Goal: Task Accomplishment & Management: Manage account settings

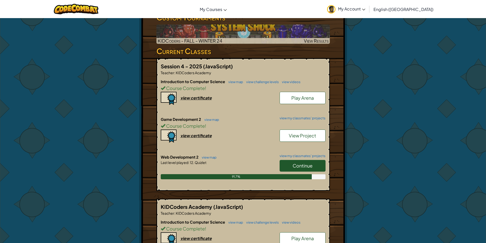
scroll to position [102, 0]
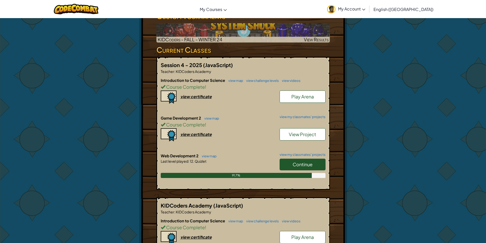
click at [309, 162] on span "Continue" at bounding box center [303, 165] width 20 height 6
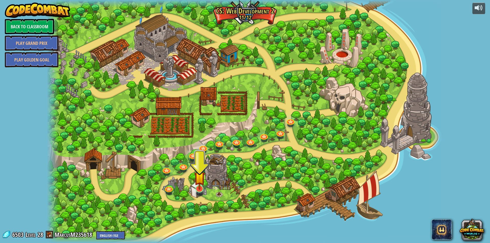
click at [195, 188] on img at bounding box center [199, 177] width 11 height 25
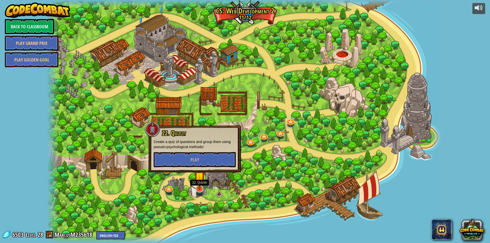
drag, startPoint x: 201, startPoint y: 176, endPoint x: 201, endPoint y: 172, distance: 3.6
click at [201, 175] on img at bounding box center [199, 177] width 11 height 25
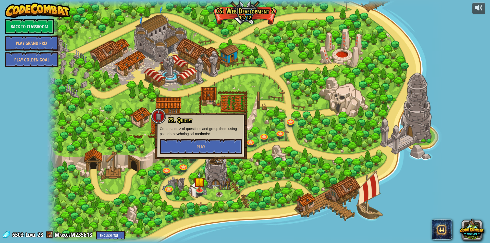
click at [202, 165] on div at bounding box center [245, 121] width 396 height 243
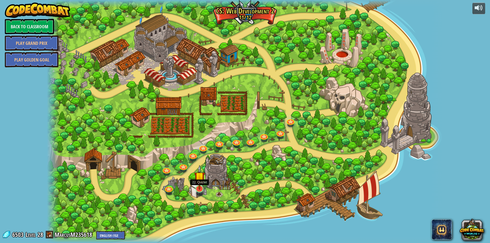
click at [204, 187] on img at bounding box center [199, 177] width 11 height 25
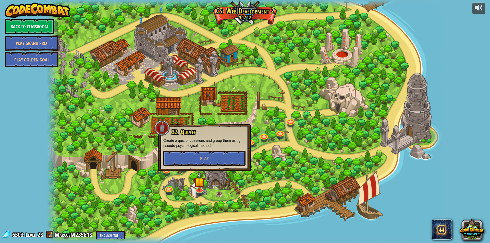
click at [200, 150] on div "22. Quizlet Create a quiz of questions and group them using pseudo-psychologica…" at bounding box center [204, 148] width 82 height 38
click at [200, 159] on button "Play" at bounding box center [204, 158] width 82 height 15
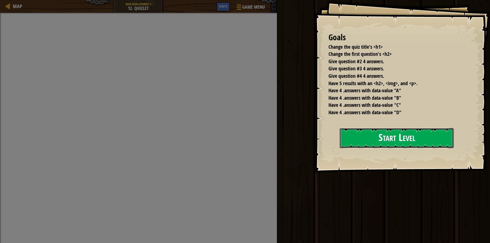
click at [314, 167] on div "Goals Change the quiz title's <h1> Change the first question's <h2> Give questi…" at bounding box center [402, 86] width 176 height 172
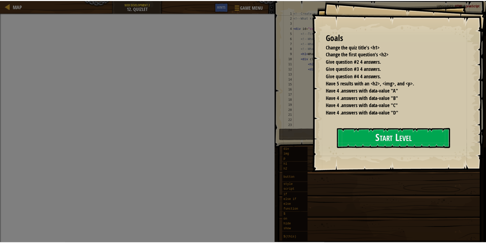
scroll to position [120, 0]
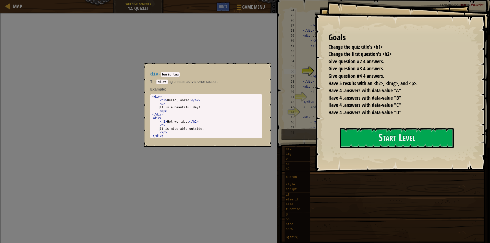
click at [308, 150] on div "Goals Change the quiz title's <h1> Change the first question's <h2> Give questi…" at bounding box center [245, 121] width 490 height 243
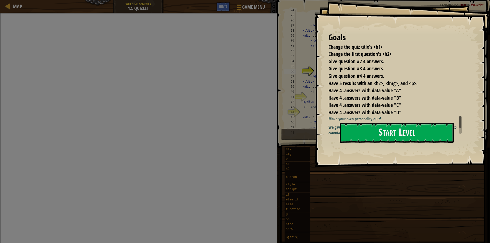
click at [466, 138] on div "Goals Change the quiz title's <h1> Change the first question's <h2> Give questi…" at bounding box center [402, 83] width 176 height 167
click at [438, 138] on button "Start Level" at bounding box center [397, 133] width 114 height 20
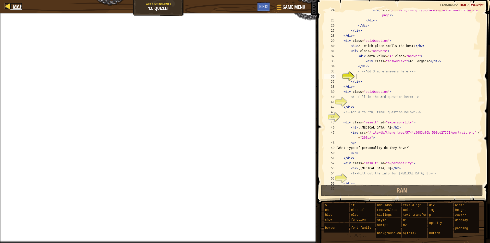
click at [16, 4] on span "Map" at bounding box center [17, 6] width 9 height 7
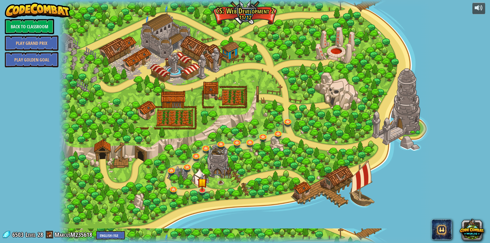
click at [16, 36] on link "Play Grand Prix" at bounding box center [32, 42] width 54 height 15
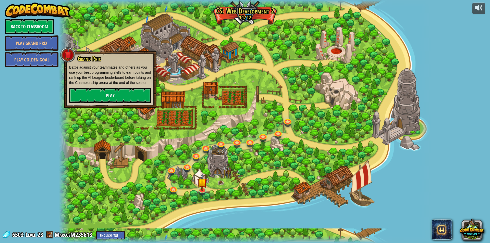
drag, startPoint x: 17, startPoint y: 35, endPoint x: 22, endPoint y: 31, distance: 6.3
click at [22, 31] on div "Back to Classroom Play Grand Prix Play Golden Goal" at bounding box center [29, 43] width 49 height 48
click at [22, 31] on link "Back to Classroom" at bounding box center [29, 26] width 49 height 15
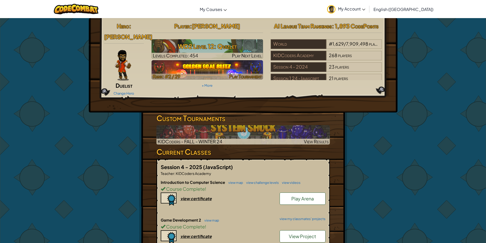
click at [199, 67] on img at bounding box center [208, 69] width 112 height 19
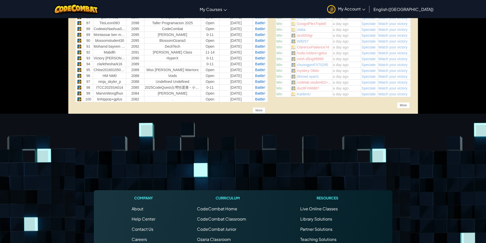
scroll to position [714, 0]
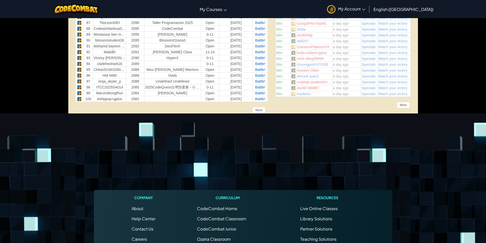
click at [255, 109] on div "More" at bounding box center [259, 110] width 13 height 6
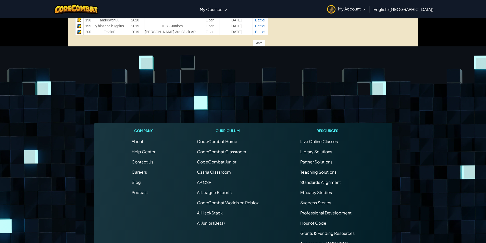
scroll to position [1352, 0]
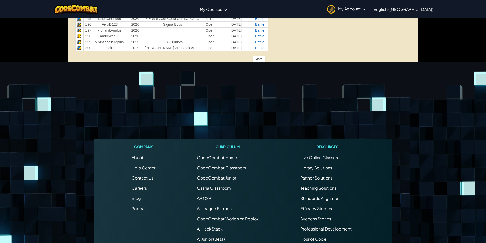
click at [261, 62] on div "More" at bounding box center [259, 59] width 13 height 6
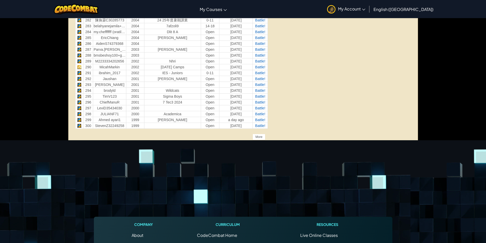
scroll to position [1863, 0]
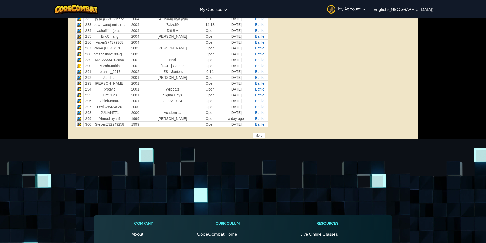
click at [258, 137] on div "More" at bounding box center [259, 136] width 13 height 6
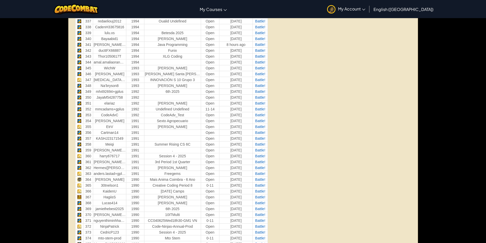
scroll to position [2194, 0]
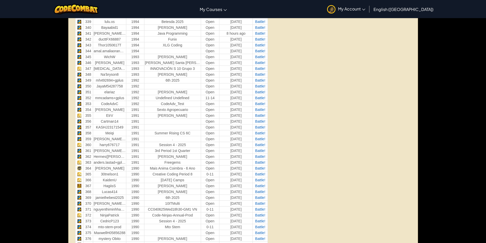
drag, startPoint x: 76, startPoint y: 169, endPoint x: 83, endPoint y: 168, distance: 7.2
click at [84, 168] on tr "364 Enzo TavaresB 1990 Mais Anima Coimbra - 6 Ano Open 4 days ago Battle!" at bounding box center [171, 168] width 192 height 6
click at [85, 168] on td "364" at bounding box center [87, 168] width 9 height 6
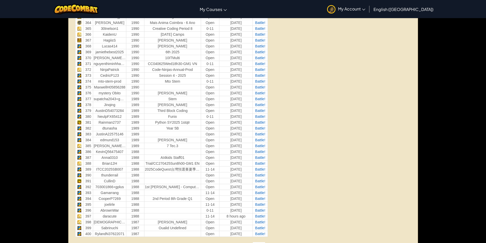
scroll to position [2347, 0]
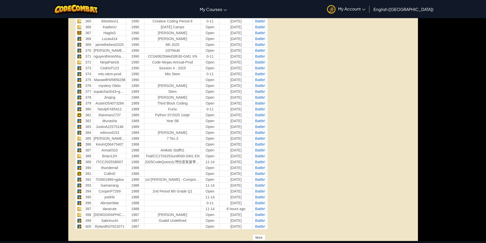
click at [260, 236] on div "More" at bounding box center [259, 238] width 13 height 6
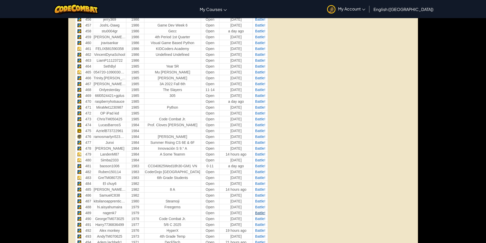
scroll to position [2985, 0]
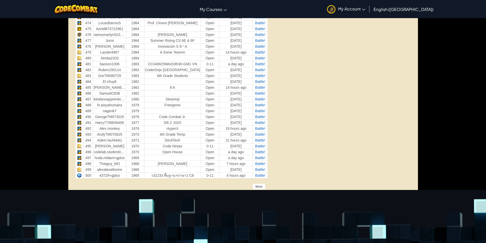
click at [254, 185] on div "More" at bounding box center [259, 187] width 13 height 6
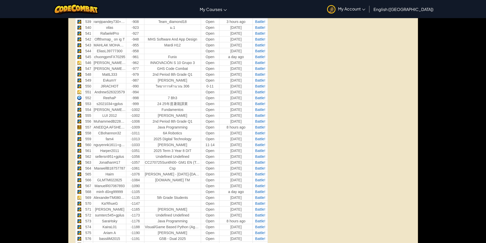
scroll to position [3496, 0]
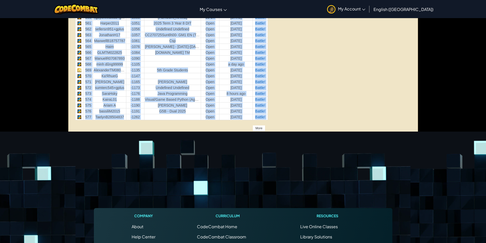
click at [258, 128] on div "More" at bounding box center [259, 128] width 13 height 6
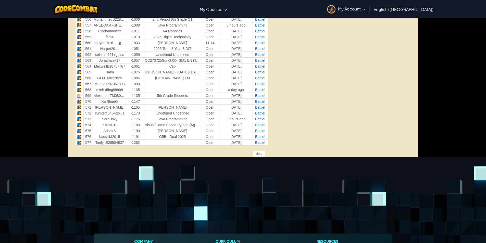
drag, startPoint x: 238, startPoint y: 171, endPoint x: 236, endPoint y: 177, distance: 6.2
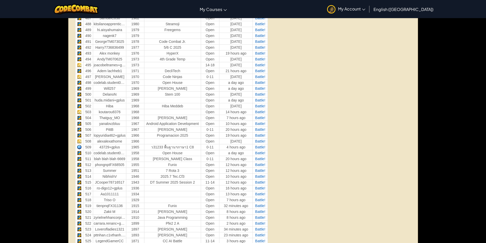
scroll to position [3062, 0]
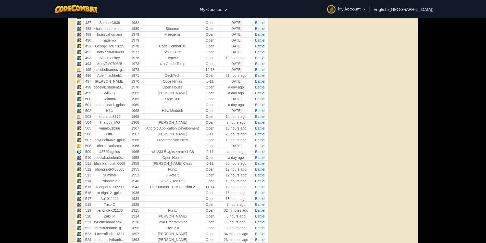
click at [367, 10] on link "My Account" at bounding box center [346, 9] width 43 height 16
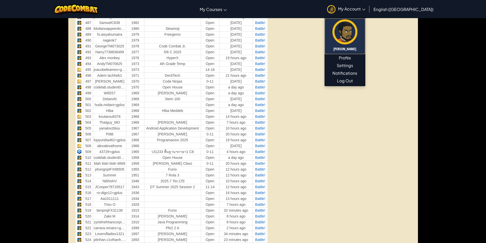
click at [357, 27] on img at bounding box center [344, 31] width 25 height 25
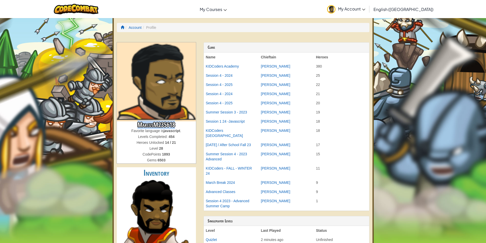
drag, startPoint x: 130, startPoint y: 126, endPoint x: 180, endPoint y: 127, distance: 50.5
click at [180, 127] on h3 "MarcusM235618" at bounding box center [156, 124] width 79 height 7
click at [180, 126] on h3 "MarcusM235618" at bounding box center [156, 124] width 79 height 7
drag, startPoint x: 180, startPoint y: 126, endPoint x: 122, endPoint y: 125, distance: 57.9
click at [122, 125] on h3 "MarcusM235618" at bounding box center [156, 124] width 79 height 7
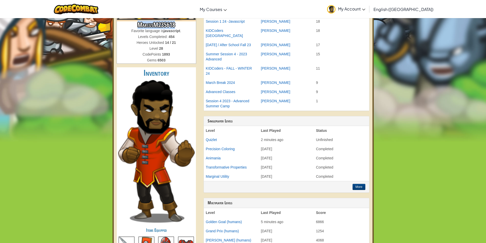
scroll to position [102, 0]
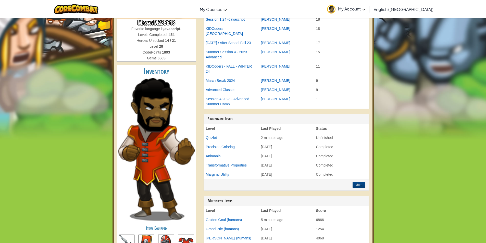
click at [116, 116] on div "MarcusM235618 Favorite language is javascript . Levels Completed: 454 Heroes Un…" at bounding box center [156, 121] width 87 height 363
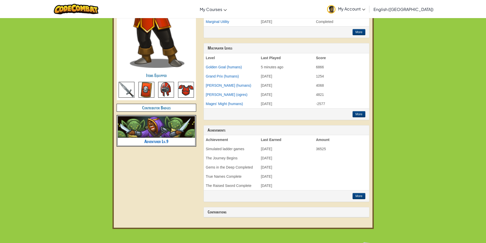
scroll to position [255, 0]
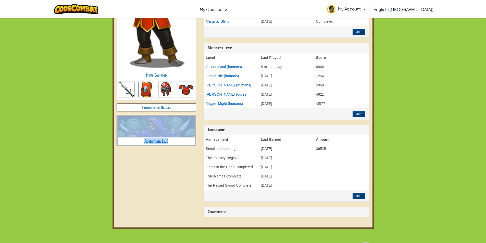
drag, startPoint x: 189, startPoint y: 140, endPoint x: 126, endPoint y: 136, distance: 62.9
click at [123, 133] on li "Adventurer Lv.9" at bounding box center [156, 130] width 79 height 31
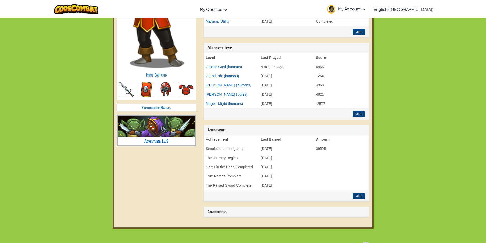
drag, startPoint x: 197, startPoint y: 163, endPoint x: 166, endPoint y: 156, distance: 31.2
click at [197, 162] on div "MarcusM235618 Favorite language is javascript . Levels Completed: 454 Heroes Un…" at bounding box center [243, 4] width 260 height 435
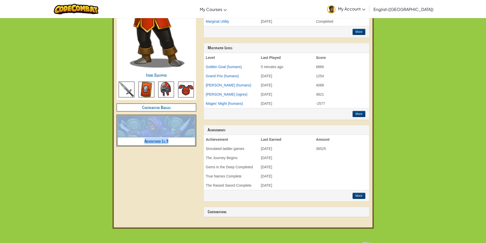
drag, startPoint x: 83, startPoint y: 138, endPoint x: 175, endPoint y: 140, distance: 92.1
click at [175, 140] on div "Toggle navigation My Courses CodeCombat Classroom Ozaria Classroom AI League Es…" at bounding box center [243, 122] width 486 height 755
click at [173, 161] on div "MarcusM235618 Favorite language is javascript . Levels Completed: 454 Heroes Un…" at bounding box center [243, 4] width 260 height 435
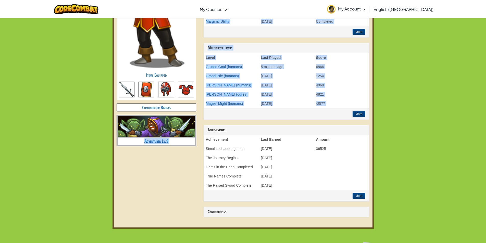
drag, startPoint x: 177, startPoint y: 183, endPoint x: 116, endPoint y: 158, distance: 66.1
click at [116, 158] on div "MarcusM235618 Favorite language is javascript . Levels Completed: 454 Heroes Un…" at bounding box center [243, 4] width 260 height 435
click at [143, 168] on div "MarcusM235618 Favorite language is javascript . Levels Completed: 454 Heroes Un…" at bounding box center [243, 4] width 260 height 435
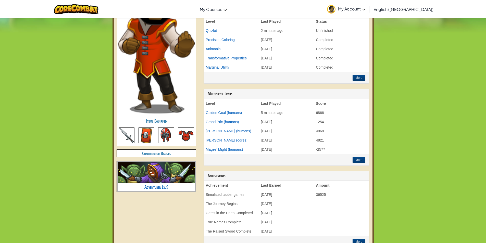
scroll to position [102, 0]
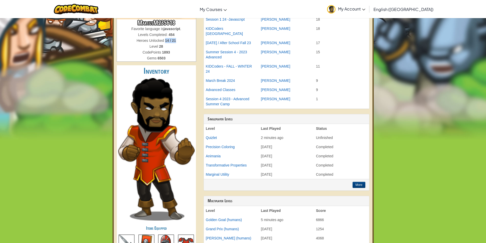
drag, startPoint x: 176, startPoint y: 41, endPoint x: 165, endPoint y: 41, distance: 10.2
click at [165, 41] on strong "14 / 21" at bounding box center [170, 41] width 11 height 4
drag, startPoint x: 164, startPoint y: 37, endPoint x: 171, endPoint y: 42, distance: 9.3
click at [171, 42] on div "Heroes Unlocked 14 / 21" at bounding box center [156, 41] width 79 height 6
click at [177, 42] on div "Heroes Unlocked 14 / 21" at bounding box center [156, 41] width 79 height 6
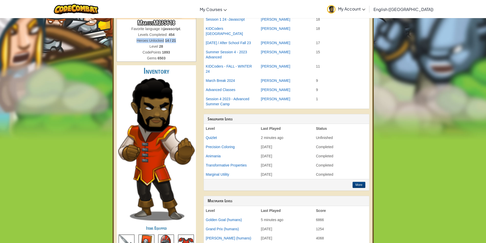
drag, startPoint x: 177, startPoint y: 42, endPoint x: 134, endPoint y: 41, distance: 42.9
click at [134, 41] on div "Heroes Unlocked 14 / 21" at bounding box center [156, 41] width 79 height 6
drag, startPoint x: 134, startPoint y: 40, endPoint x: 181, endPoint y: 39, distance: 46.7
click at [181, 39] on div "Heroes Unlocked 14 / 21" at bounding box center [156, 41] width 79 height 6
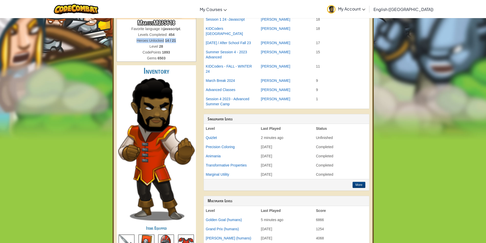
click at [181, 39] on div "Heroes Unlocked 14 / 21" at bounding box center [156, 41] width 79 height 6
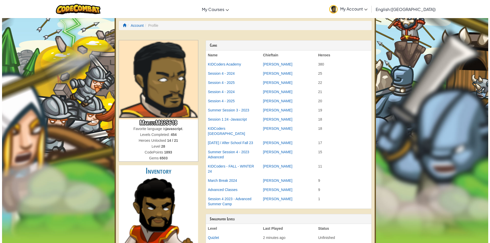
scroll to position [0, 0]
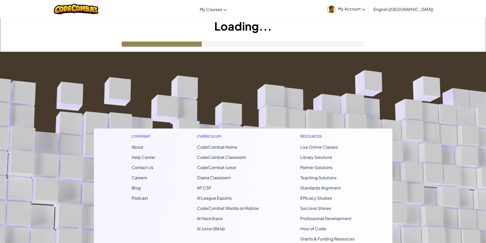
click at [99, 64] on div "Toggle navigation My Courses CodeCombat Classroom Ozaria Classroom AI League Es…" at bounding box center [243, 164] width 486 height 328
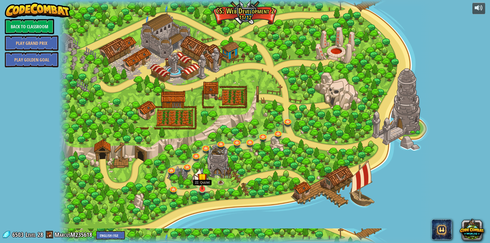
click at [207, 186] on img at bounding box center [202, 178] width 10 height 23
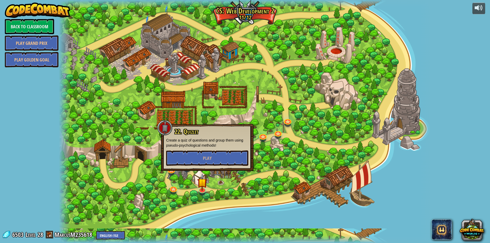
click at [18, 81] on div "powered by Back to Classroom Play Grand Prix Play Golden Goal 11. Query Confirm…" at bounding box center [245, 121] width 490 height 243
drag, startPoint x: 152, startPoint y: 14, endPoint x: 132, endPoint y: 3, distance: 23.3
click at [147, 11] on div at bounding box center [245, 121] width 372 height 243
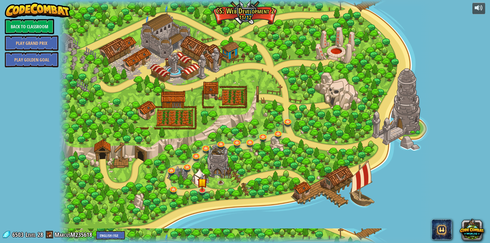
click at [202, 195] on div at bounding box center [202, 193] width 6 height 4
click at [202, 193] on link at bounding box center [202, 188] width 10 height 10
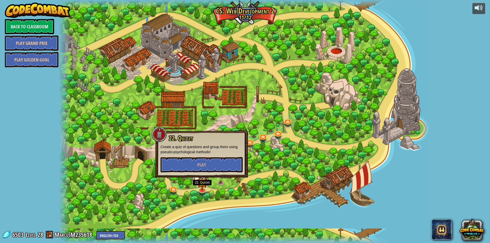
click at [201, 175] on div "22. Quizlet Create a quiz of questions and group them using pseudo-psychologica…" at bounding box center [201, 154] width 92 height 47
click at [201, 170] on button "Play" at bounding box center [201, 164] width 82 height 15
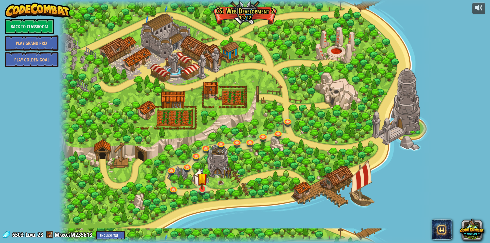
click at [197, 189] on div "11. Query Confirmed Get introduced to the basics of the web's most popular libr…" at bounding box center [245, 121] width 372 height 243
click at [197, 188] on img at bounding box center [202, 178] width 10 height 23
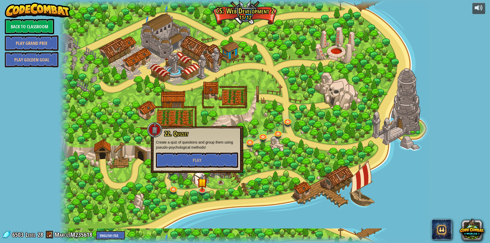
click at [204, 145] on p "Create a quiz of questions and group them using pseudo-psychological methods!" at bounding box center [197, 145] width 82 height 10
click at [205, 158] on button "Play" at bounding box center [197, 160] width 82 height 15
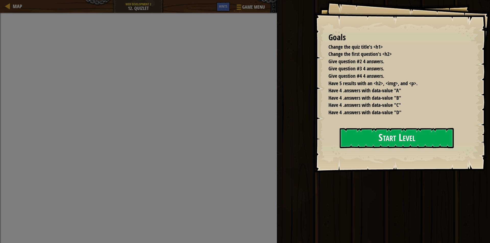
click at [373, 152] on div "Goals Change the quiz title's <h1> Change the first question's <h2> Give questi…" at bounding box center [402, 86] width 176 height 172
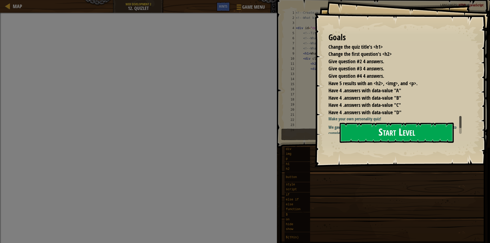
drag, startPoint x: 420, startPoint y: 137, endPoint x: 309, endPoint y: 133, distance: 110.6
click at [420, 138] on button "Start Level" at bounding box center [397, 133] width 114 height 20
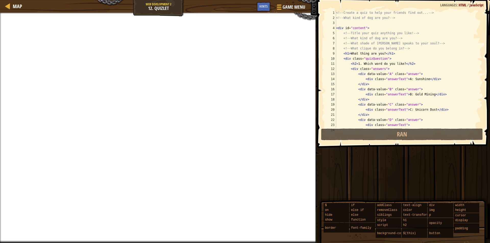
scroll to position [125, 0]
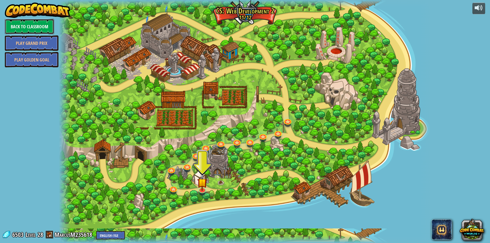
click at [11, 21] on link "Back to Classroom" at bounding box center [29, 26] width 49 height 15
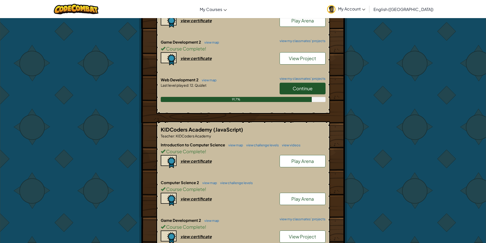
scroll to position [179, 0]
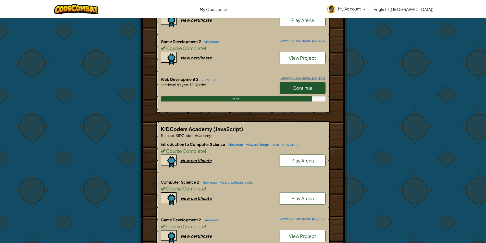
click at [289, 77] on link "view my classmates' projects" at bounding box center [301, 78] width 48 height 3
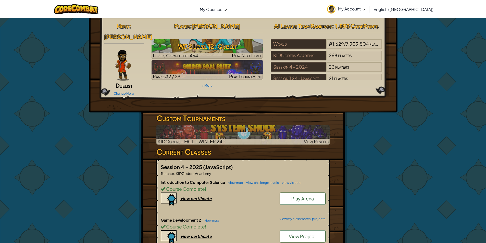
click at [297, 233] on span "View Project" at bounding box center [302, 236] width 27 height 6
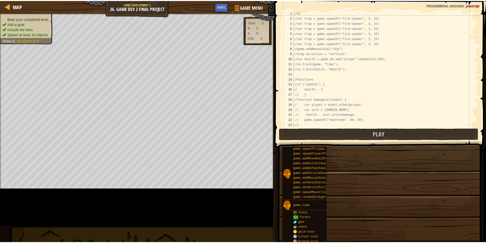
scroll to position [518, 0]
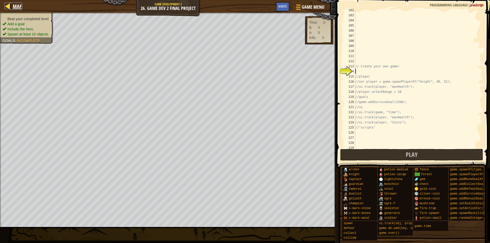
click at [11, 9] on div at bounding box center [8, 6] width 6 height 6
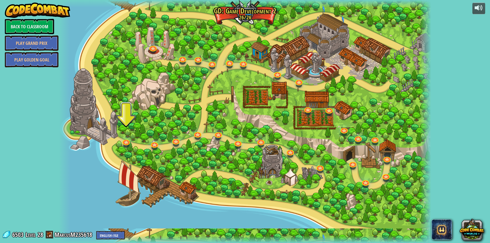
click at [26, 15] on img at bounding box center [37, 10] width 65 height 15
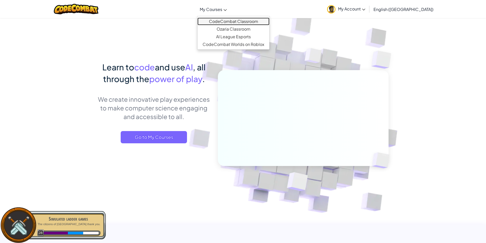
click at [233, 19] on link "CodeCombat Classroom" at bounding box center [233, 22] width 72 height 8
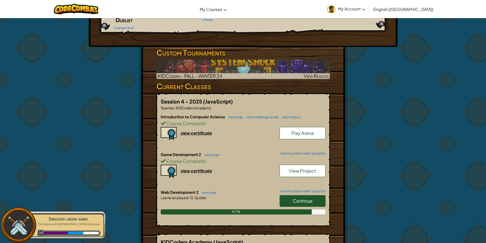
scroll to position [26, 0]
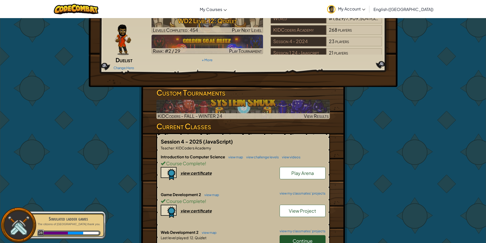
click at [237, 154] on h6 "Introduction to Computer Science view map view challenge levels view videos" at bounding box center [243, 157] width 165 height 6
click at [236, 155] on link "view map" at bounding box center [234, 157] width 17 height 4
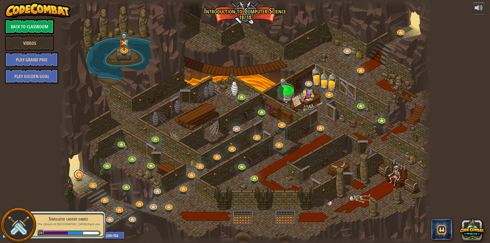
click at [81, 179] on link at bounding box center [79, 174] width 10 height 10
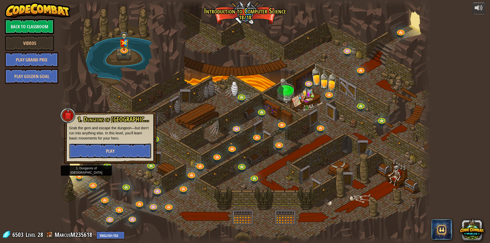
click at [118, 154] on button "Play" at bounding box center [110, 150] width 82 height 15
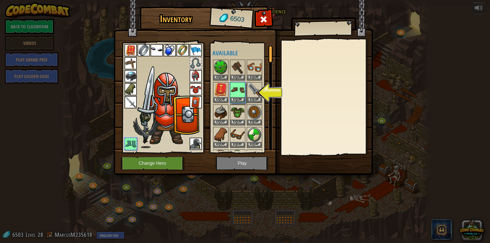
click at [119, 163] on img at bounding box center [243, 82] width 259 height 185
click at [137, 163] on button "Change Hero" at bounding box center [153, 163] width 65 height 14
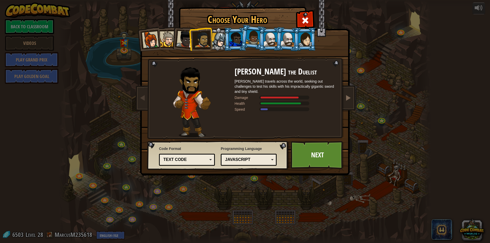
drag, startPoint x: 341, startPoint y: 100, endPoint x: 344, endPoint y: 100, distance: 3.8
click at [342, 8] on div "Choose Your Hero 6503 Captain Anya Weston Anya is a no-nonsense leader who isn'…" at bounding box center [244, 8] width 209 height 1
click at [349, 100] on span at bounding box center [348, 98] width 6 height 6
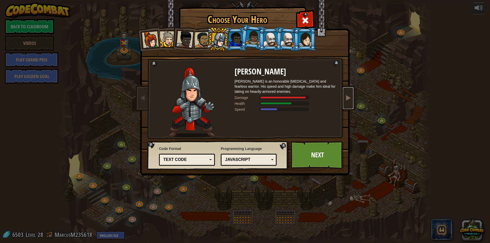
click at [349, 100] on span at bounding box center [348, 98] width 6 height 6
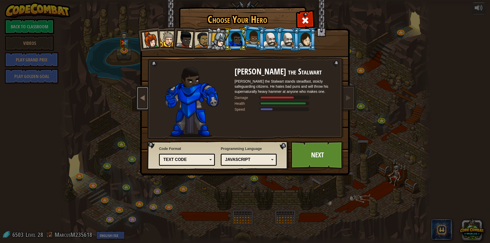
click at [143, 94] on link at bounding box center [143, 98] width 10 height 21
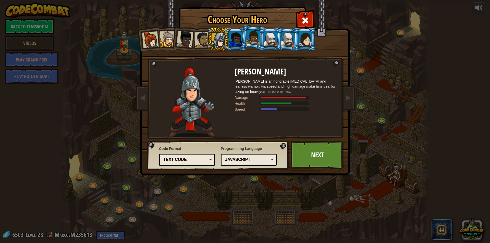
click at [137, 95] on img at bounding box center [245, 84] width 221 height 183
click at [138, 96] on link at bounding box center [143, 98] width 10 height 21
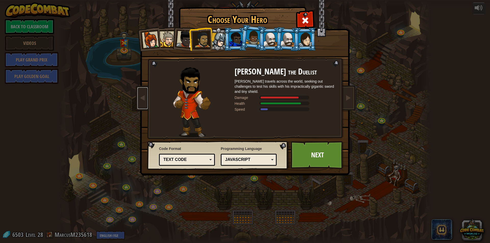
click at [246, 156] on div "JavaScript" at bounding box center [248, 160] width 49 height 8
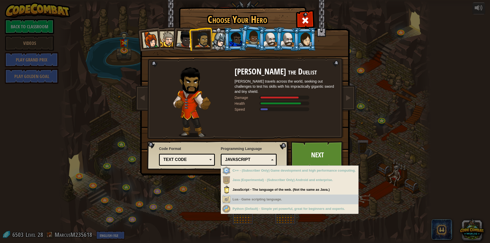
click at [259, 202] on div "Lua - Game scripting language." at bounding box center [290, 200] width 136 height 10
click at [261, 202] on div "Lua - Game scripting language." at bounding box center [290, 200] width 136 height 10
click at [259, 200] on div "Lua - Game scripting language." at bounding box center [290, 200] width 136 height 10
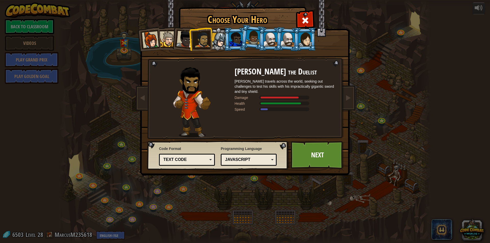
click at [176, 188] on div "Choose Your Hero 6503 Captain Anya Weston Anya is a no-nonsense leader who isn'…" at bounding box center [245, 121] width 490 height 243
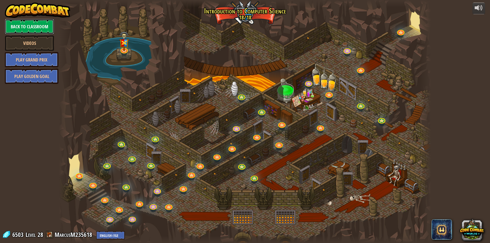
click at [29, 29] on link "Back to Classroom" at bounding box center [29, 26] width 49 height 15
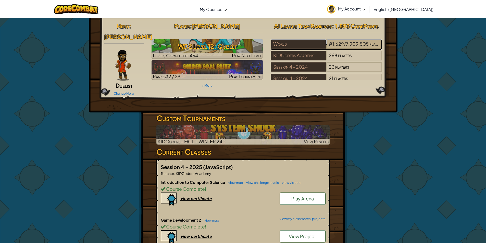
click at [357, 40] on div "# 1,629 / 7,909,505 players" at bounding box center [354, 44] width 56 height 10
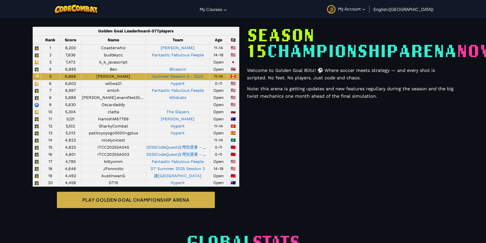
scroll to position [204, 0]
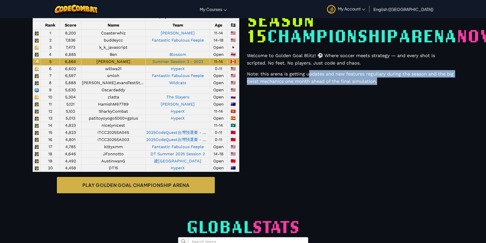
drag, startPoint x: 394, startPoint y: 147, endPoint x: 308, endPoint y: 129, distance: 88.0
click at [308, 129] on div "Golden Goal Leaderboard - 577 players Rank Score Name Team Age 🏴‍☠️ 1 8,200 Coa…" at bounding box center [243, 109] width 464 height 194
click at [369, 195] on div "Golden Goal Leaderboard - 577 players Rank Score Name Team Age 🏴‍☠️ 1 8,200 Coa…" at bounding box center [243, 109] width 464 height 194
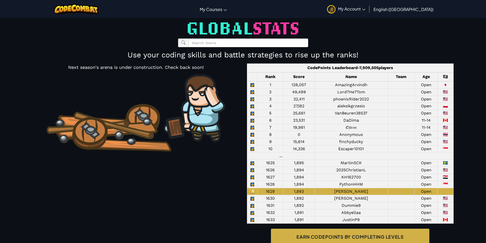
scroll to position [459, 0]
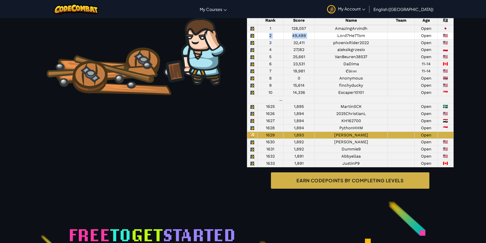
drag, startPoint x: 316, startPoint y: 79, endPoint x: 269, endPoint y: 75, distance: 47.9
click at [269, 39] on tr "2 49,489 Lord7He7Tom Open 🇺🇸" at bounding box center [350, 35] width 206 height 7
click at [298, 39] on td "49,489" at bounding box center [298, 35] width 31 height 7
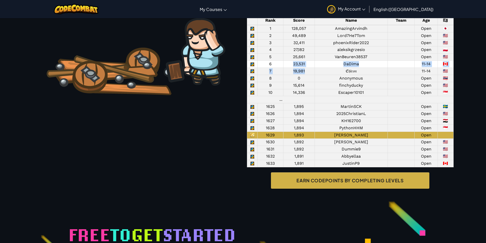
drag, startPoint x: 310, startPoint y: 116, endPoint x: 283, endPoint y: 106, distance: 28.7
click at [283, 106] on tbody "1 128,057 AmazingArvindh Open 🇯🇵 2 49,489 Lord7He7Tom Open 🇺🇸 3 32,411 phoenixR…" at bounding box center [350, 96] width 206 height 142
click at [283, 68] on td "23,531" at bounding box center [298, 64] width 31 height 7
drag, startPoint x: 288, startPoint y: 106, endPoint x: 306, endPoint y: 112, distance: 19.1
click at [306, 112] on tbody "1 128,057 AmazingArvindh Open 🇯🇵 2 49,489 Lord7He7Tom Open 🇺🇸 3 32,411 phoenixR…" at bounding box center [350, 96] width 206 height 142
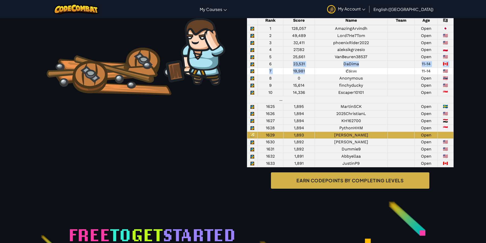
click at [306, 75] on td "19,981" at bounding box center [298, 71] width 31 height 7
drag, startPoint x: 303, startPoint y: 121, endPoint x: 288, endPoint y: 117, distance: 16.0
click at [288, 82] on td "0" at bounding box center [298, 78] width 31 height 7
click at [287, 82] on td "0" at bounding box center [298, 78] width 31 height 7
click at [294, 82] on td "0" at bounding box center [298, 78] width 31 height 7
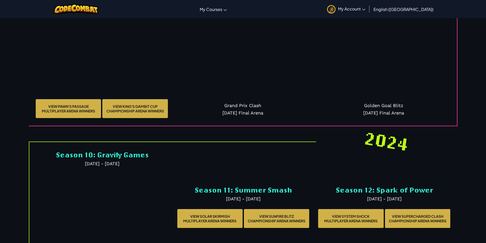
scroll to position [1097, 0]
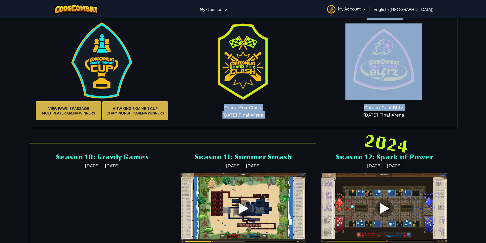
drag, startPoint x: 197, startPoint y: 157, endPoint x: 325, endPoint y: 163, distance: 127.7
click at [325, 128] on div "2025 Season 13: Checkmate Challenge Jan - May 2025 View Pawn's Passage Multipla…" at bounding box center [243, 61] width 429 height 136
click at [317, 119] on div "Golden Goal Blitz Dec 2025 Final Arena" at bounding box center [383, 109] width 133 height 19
drag, startPoint x: 275, startPoint y: 169, endPoint x: 211, endPoint y: 158, distance: 64.3
click at [211, 128] on div "2025 Season 13: Checkmate Challenge Jan - May 2025 View Pawn's Passage Multipla…" at bounding box center [243, 61] width 429 height 136
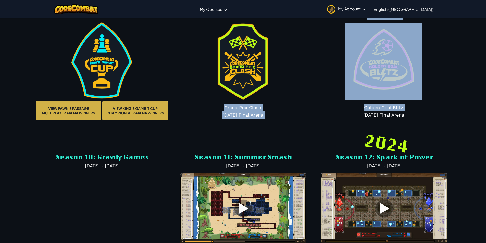
click at [211, 119] on div "Grand Prix Clash Jul 2025 Final Arena" at bounding box center [242, 109] width 133 height 19
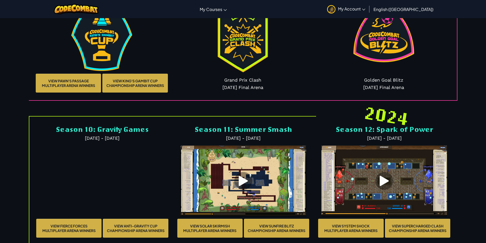
scroll to position [1123, 0]
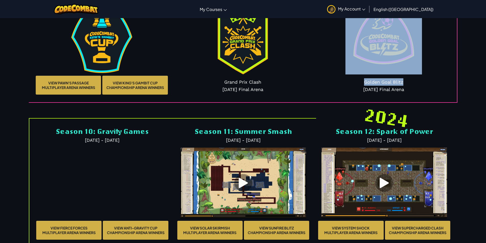
drag, startPoint x: 343, startPoint y: 118, endPoint x: 407, endPoint y: 134, distance: 65.7
click at [407, 93] on div "Golden Goal Blitz Dec 2025 Final Arena" at bounding box center [383, 45] width 133 height 95
click at [409, 93] on div "Golden Goal Blitz Dec 2025 Final Arena" at bounding box center [383, 84] width 133 height 19
drag, startPoint x: 409, startPoint y: 135, endPoint x: 314, endPoint y: 135, distance: 95.2
click at [293, 103] on div "2025 Season 13: Checkmate Challenge Jan - May 2025 View Pawn's Passage Multipla…" at bounding box center [243, 35] width 429 height 136
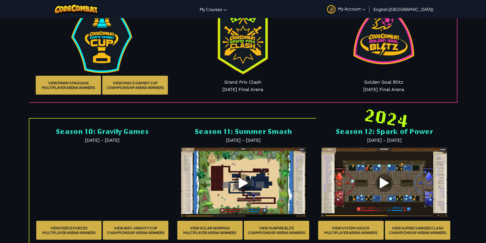
click at [318, 93] on div "Golden Goal Blitz Dec 2025 Final Arena" at bounding box center [383, 84] width 133 height 19
click at [81, 95] on link "View Pawn's Passage Multiplayer Arena winners" at bounding box center [68, 85] width 65 height 19
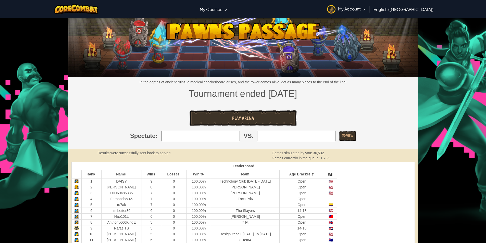
click at [240, 114] on link "Play Arena" at bounding box center [243, 117] width 107 height 15
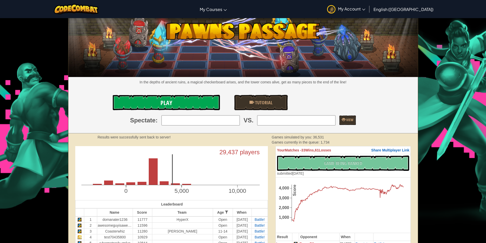
click at [188, 112] on div "In the depths of ancient ruins, a magical checkerboard arises, and the tower co…" at bounding box center [243, 75] width 350 height 115
click at [188, 109] on link "Play" at bounding box center [166, 102] width 107 height 15
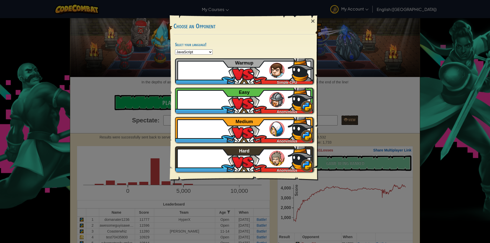
drag, startPoint x: 417, startPoint y: 57, endPoint x: 368, endPoint y: 54, distance: 48.9
click at [416, 57] on div "× Choose an Opponent Select your language! Python JavaScript CoffeeScript Lua C…" at bounding box center [245, 121] width 490 height 243
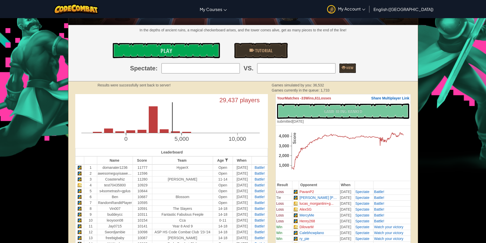
scroll to position [51, 0]
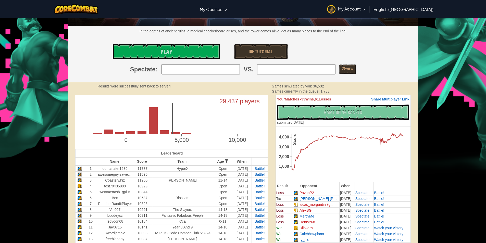
drag, startPoint x: 259, startPoint y: 113, endPoint x: 219, endPoint y: 103, distance: 41.6
click at [227, 106] on icon "29,437 players 0 5,000 10,000" at bounding box center [171, 120] width 193 height 51
drag, startPoint x: 217, startPoint y: 99, endPoint x: 225, endPoint y: 101, distance: 8.3
click at [223, 100] on icon "29,437 players 0 5,000 10,000" at bounding box center [171, 120] width 193 height 51
click at [216, 102] on icon "29,437 players 0 5,000 10,000" at bounding box center [171, 120] width 193 height 51
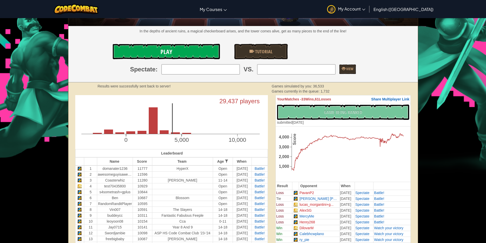
click at [184, 54] on link "Play" at bounding box center [166, 51] width 107 height 15
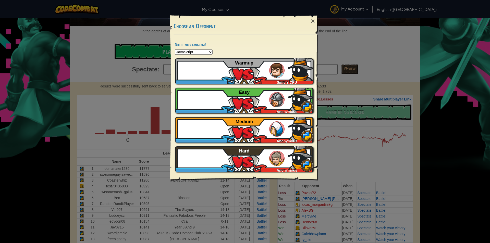
click at [405, 60] on div "× Choose an Opponent Select your language! Python JavaScript CoffeeScript Lua C…" at bounding box center [245, 121] width 490 height 243
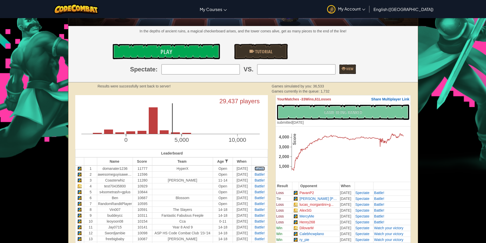
click at [263, 169] on span "Battle!" at bounding box center [260, 169] width 10 height 4
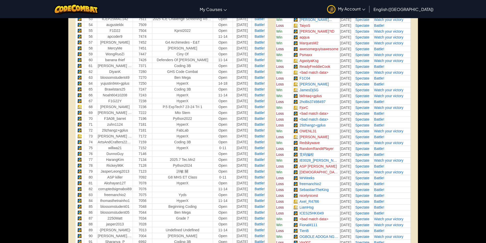
scroll to position [510, 0]
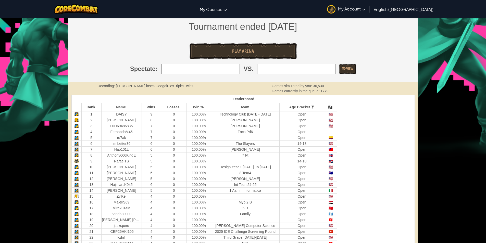
scroll to position [51, 0]
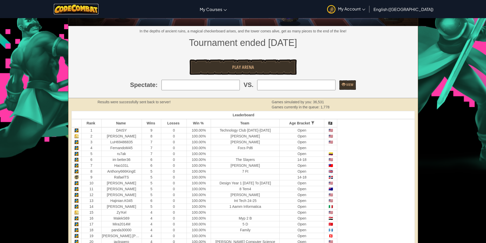
drag, startPoint x: 131, startPoint y: 41, endPoint x: 129, endPoint y: 42, distance: 2.9
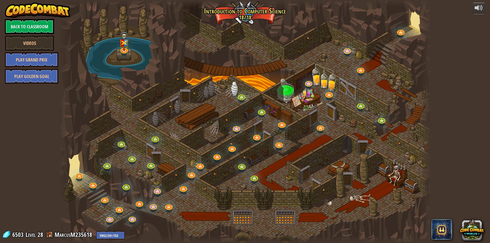
drag, startPoint x: 115, startPoint y: 90, endPoint x: 98, endPoint y: 91, distance: 17.2
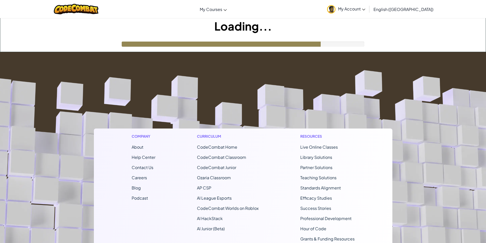
drag, startPoint x: 0, startPoint y: 90, endPoint x: 3, endPoint y: 91, distance: 2.7
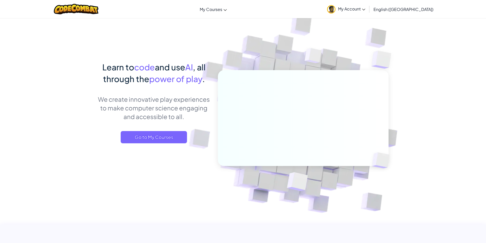
drag, startPoint x: 110, startPoint y: 88, endPoint x: 118, endPoint y: 86, distance: 8.2
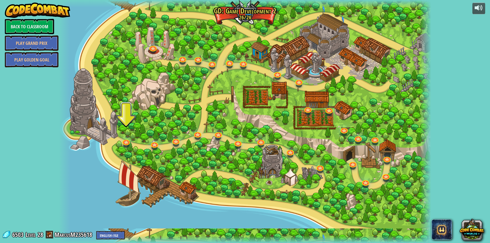
drag, startPoint x: 239, startPoint y: 94, endPoint x: 255, endPoint y: 90, distance: 16.9
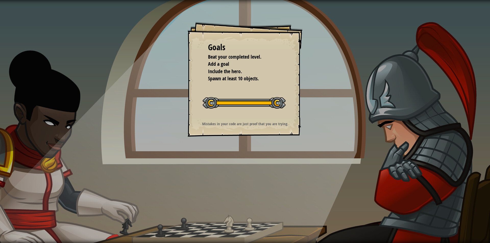
drag, startPoint x: 201, startPoint y: 133, endPoint x: 347, endPoint y: 139, distance: 146.0
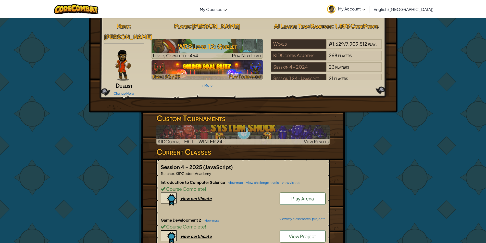
click at [207, 75] on div at bounding box center [208, 77] width 112 height 6
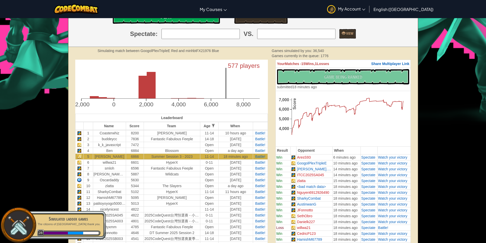
scroll to position [102, 0]
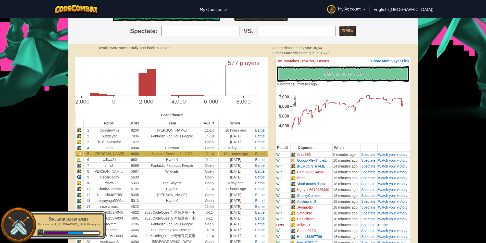
click at [213, 124] on div at bounding box center [214, 123] width 4 height 4
drag, startPoint x: 212, startPoint y: 141, endPoint x: 212, endPoint y: 137, distance: 4.3
click at [212, 137] on div "0-11 11-14 14-18 Open" at bounding box center [206, 139] width 18 height 27
click at [212, 135] on div "11-14" at bounding box center [206, 136] width 12 height 5
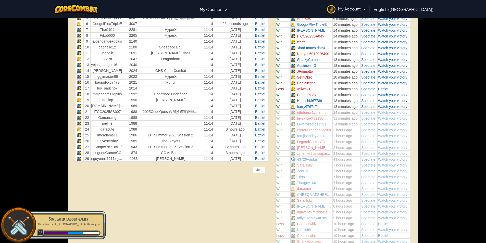
scroll to position [281, 0]
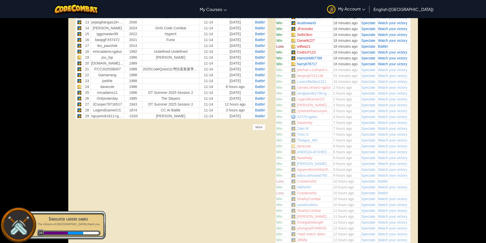
click at [257, 139] on div "Unlock the full potential of the AI League. Get Full Access Contact our team to…" at bounding box center [243, 210] width 351 height 664
click at [259, 129] on div "More" at bounding box center [259, 127] width 13 height 6
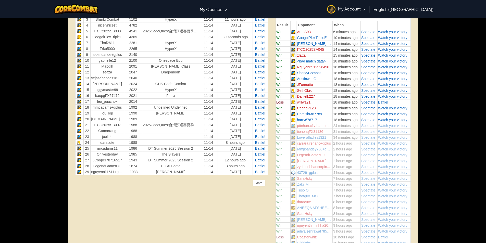
scroll to position [128, 0]
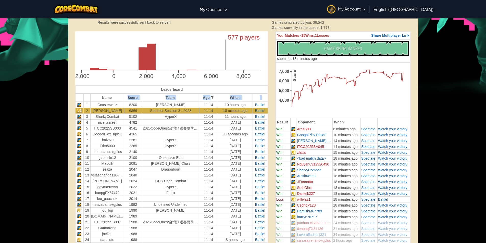
drag, startPoint x: 85, startPoint y: 107, endPoint x: 119, endPoint y: 101, distance: 34.2
click at [119, 101] on table "Leaderboard Name Score Team Age 0-11 11-14 14-18 Open When 1 Coasterwhiz 8200 M…" at bounding box center [171, 178] width 193 height 187
click at [119, 101] on th "Name" at bounding box center [108, 98] width 34 height 8
click at [206, 95] on th "Age 0-11 11-14 14-18 Open" at bounding box center [208, 98] width 19 height 8
click at [216, 96] on th "Age 0-11 11-14 14-18 Open" at bounding box center [208, 98] width 19 height 8
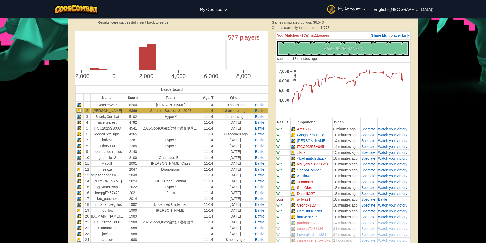
click at [215, 97] on th "Age 0-11 11-14 14-18 Open" at bounding box center [208, 98] width 19 height 8
click at [214, 97] on th "Age 0-11 11-14 14-18 Open" at bounding box center [208, 98] width 19 height 8
click at [214, 98] on div at bounding box center [212, 98] width 4 height 4
click at [205, 123] on span "Open" at bounding box center [205, 123] width 9 height 4
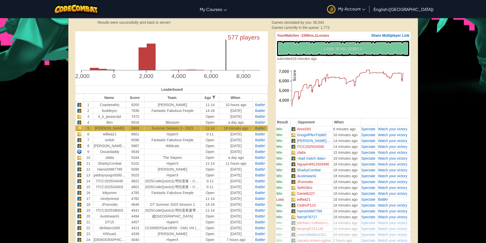
click at [211, 98] on span at bounding box center [211, 98] width 1 height 4
click at [214, 96] on div at bounding box center [214, 98] width 4 height 4
click at [175, 94] on th "Team" at bounding box center [172, 98] width 57 height 8
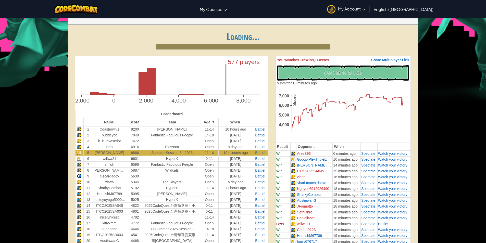
scroll to position [121, 0]
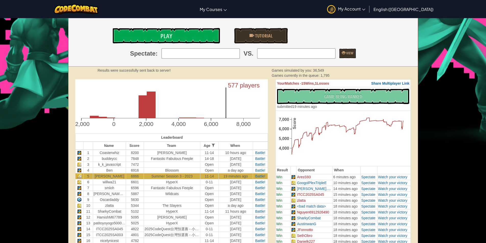
click at [259, 79] on icon "577 players -2,000 0 2,000 4,000 6,000 8,000" at bounding box center [171, 104] width 193 height 51
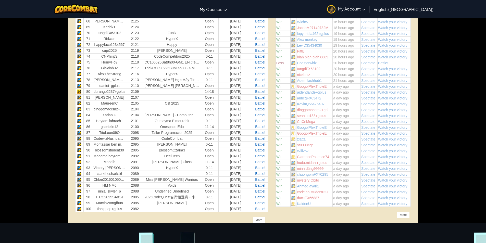
scroll to position [606, 0]
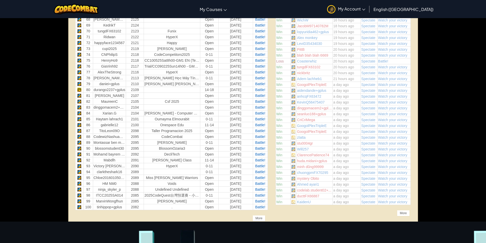
drag, startPoint x: 261, startPoint y: 213, endPoint x: 259, endPoint y: 216, distance: 3.8
click at [259, 216] on div "More" at bounding box center [259, 218] width 13 height 6
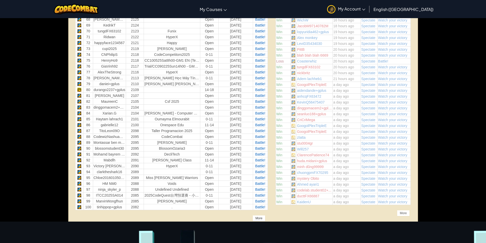
click at [257, 217] on div "More" at bounding box center [259, 218] width 13 height 6
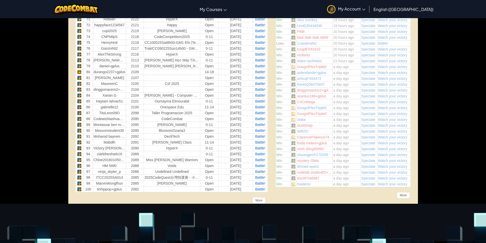
scroll to position [632, 0]
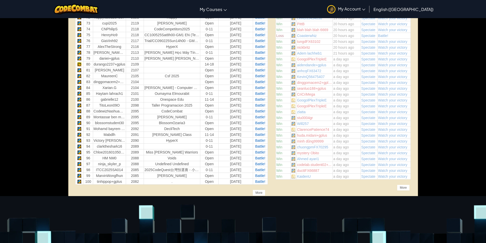
drag, startPoint x: 259, startPoint y: 193, endPoint x: 258, endPoint y: 187, distance: 6.0
click at [259, 190] on div "More" at bounding box center [259, 193] width 13 height 6
click at [260, 194] on div "More" at bounding box center [259, 193] width 13 height 6
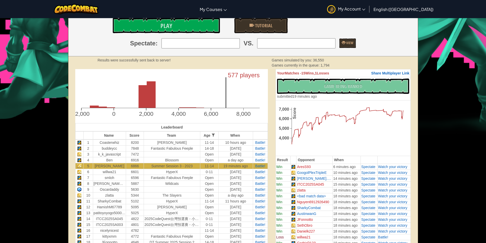
scroll to position [0, 0]
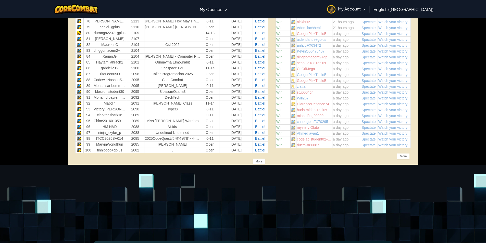
scroll to position [663, 0]
click at [260, 159] on div "More" at bounding box center [259, 161] width 13 height 6
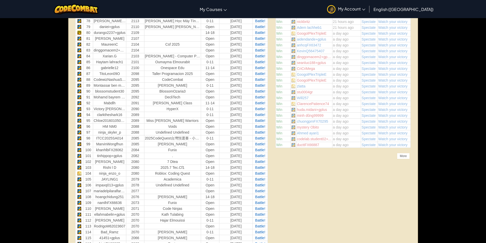
drag, startPoint x: 146, startPoint y: 156, endPoint x: 142, endPoint y: 156, distance: 3.6
click at [142, 156] on tr "101 tinhippop+gplus 2082 . Open 9 days ago Battle!" at bounding box center [171, 156] width 192 height 6
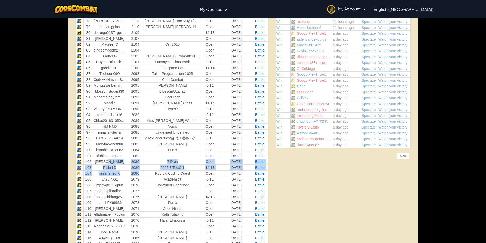
drag, startPoint x: 142, startPoint y: 173, endPoint x: 125, endPoint y: 159, distance: 21.8
click at [125, 159] on tbody "1 Coasterwhiz 8200 Mercy Wolverton 11-14 10 hours ago Battle! 2 buddeycc 7848 F…" at bounding box center [171, 153] width 192 height 1174
click at [125, 159] on td "Joshua" at bounding box center [109, 162] width 33 height 6
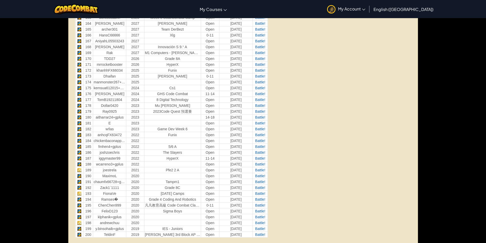
scroll to position [1174, 0]
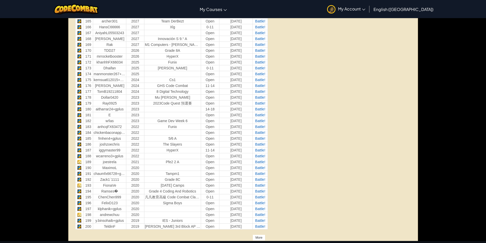
drag, startPoint x: 251, startPoint y: 234, endPoint x: 255, endPoint y: 240, distance: 7.6
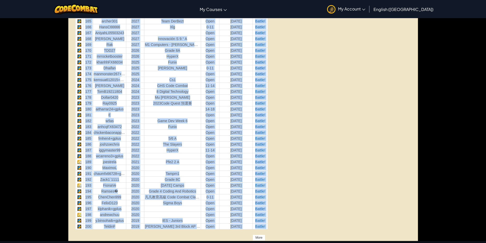
click at [255, 240] on div "More" at bounding box center [259, 238] width 13 height 6
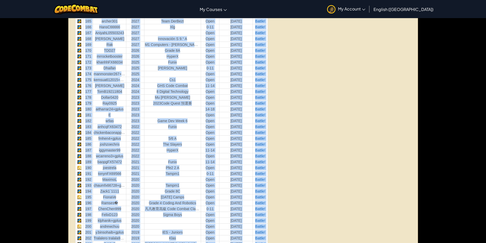
click at [256, 238] on span "Battle!" at bounding box center [260, 238] width 10 height 4
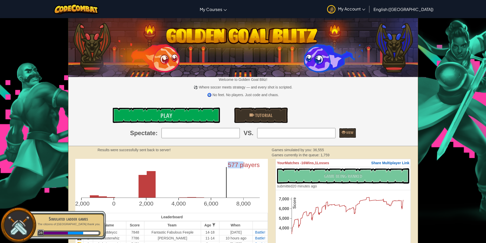
drag, startPoint x: 239, startPoint y: 169, endPoint x: 243, endPoint y: 168, distance: 4.7
click at [243, 168] on icon "577 players -2,000 0 2,000 4,000 6,000 8,000" at bounding box center [171, 184] width 193 height 51
click at [243, 168] on text "577 players" at bounding box center [244, 165] width 32 height 7
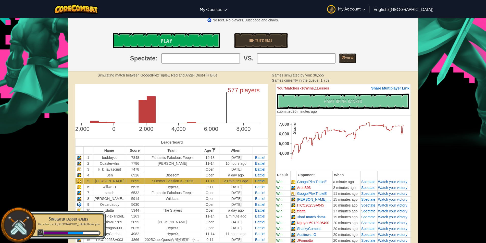
scroll to position [77, 0]
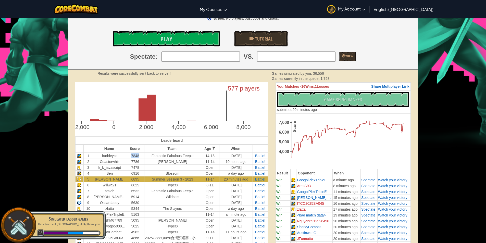
drag, startPoint x: 129, startPoint y: 153, endPoint x: 140, endPoint y: 155, distance: 11.1
click at [140, 155] on td "7848" at bounding box center [135, 156] width 18 height 6
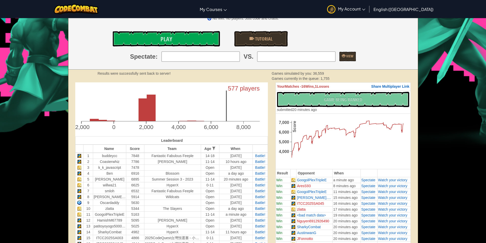
click at [222, 177] on td "20 minutes ago" at bounding box center [235, 179] width 33 height 6
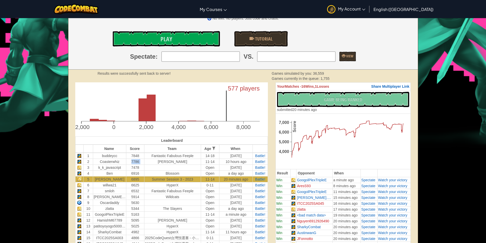
drag, startPoint x: 127, startPoint y: 162, endPoint x: 151, endPoint y: 162, distance: 24.5
click at [151, 162] on tr "2 Coasterwhiz 7786 Mercy Wolverton 11-14 10 hours ago Battle!" at bounding box center [171, 162] width 192 height 6
click at [151, 162] on td "Mercy Wolverton" at bounding box center [172, 162] width 57 height 6
drag, startPoint x: 348, startPoint y: 76, endPoint x: 318, endPoint y: 79, distance: 30.2
click at [300, 78] on div "Games simulated by you: 36,560 Games currently in the queue: 1,754" at bounding box center [318, 76] width 100 height 10
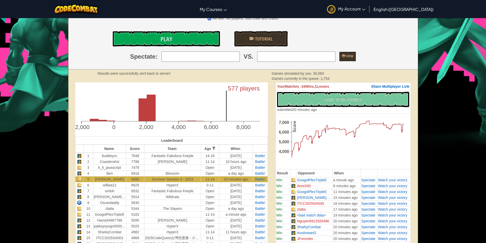
click at [319, 79] on span "Games currently in the queue:" at bounding box center [296, 79] width 49 height 4
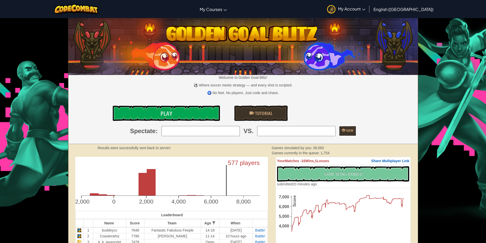
scroll to position [0, 0]
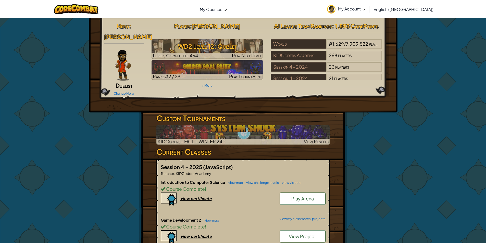
click at [336, 11] on img at bounding box center [331, 9] width 8 height 8
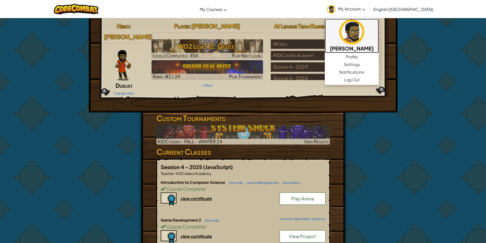
click at [361, 26] on link "[PERSON_NAME]" at bounding box center [352, 36] width 54 height 34
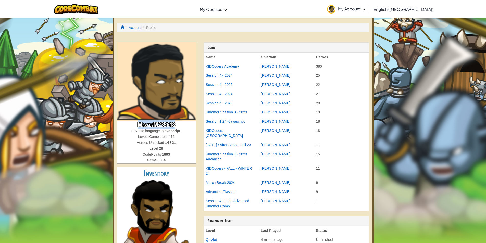
drag, startPoint x: 129, startPoint y: 126, endPoint x: 191, endPoint y: 123, distance: 61.6
click at [191, 123] on h3 "MarcusM235618" at bounding box center [156, 124] width 79 height 7
click at [190, 123] on h3 "MarcusM235618" at bounding box center [156, 124] width 79 height 7
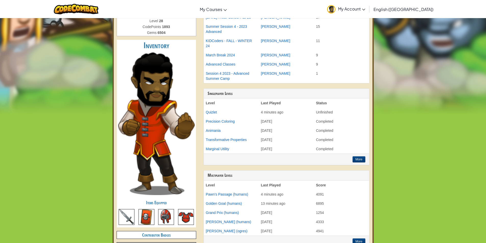
scroll to position [230, 0]
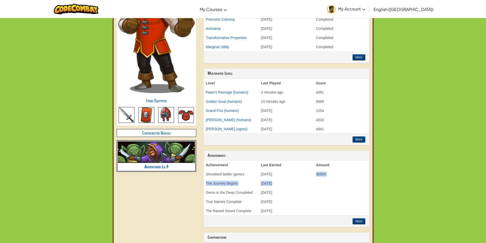
drag, startPoint x: 314, startPoint y: 171, endPoint x: 355, endPoint y: 177, distance: 41.3
click at [355, 177] on tbody "Achievement Last Earned Amount Simulated ladder games August 11th 2025 36554 Th…" at bounding box center [286, 187] width 165 height 55
drag, startPoint x: 348, startPoint y: 178, endPoint x: 343, endPoint y: 178, distance: 5.6
click at [348, 179] on td at bounding box center [341, 183] width 55 height 9
drag, startPoint x: 342, startPoint y: 205, endPoint x: 340, endPoint y: 203, distance: 3.1
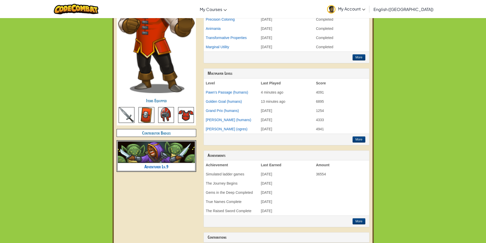
click at [342, 206] on td at bounding box center [341, 210] width 55 height 9
click at [351, 216] on div "More" at bounding box center [286, 221] width 165 height 11
click at [354, 218] on button "More" at bounding box center [359, 221] width 13 height 6
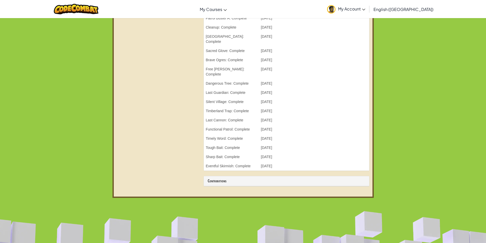
scroll to position [2811, 0]
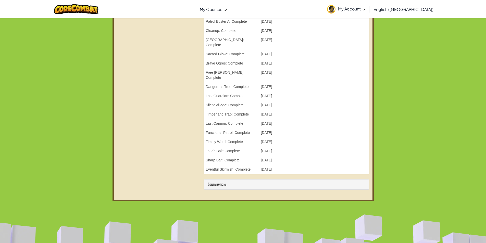
drag, startPoint x: 270, startPoint y: 108, endPoint x: 134, endPoint y: 104, distance: 136.1
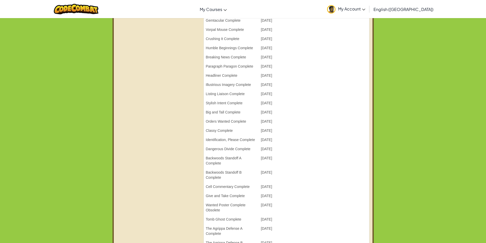
drag, startPoint x: 148, startPoint y: 92, endPoint x: 148, endPoint y: 89, distance: 2.8
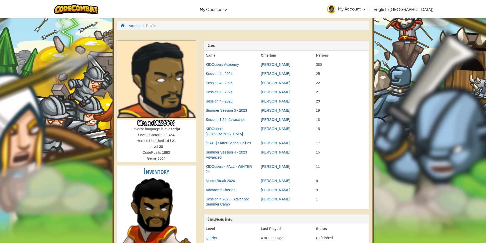
scroll to position [0, 0]
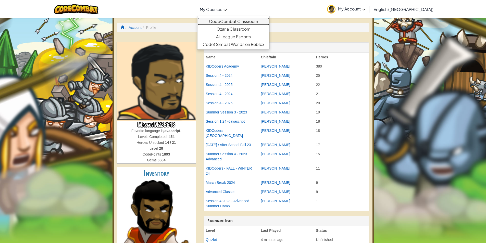
click at [235, 21] on link "CodeCombat Classroom" at bounding box center [233, 22] width 72 height 8
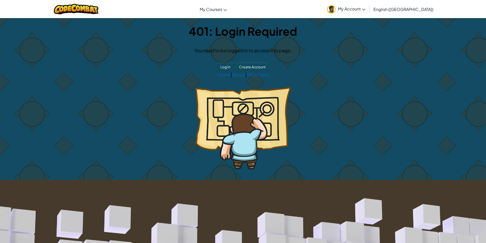
click at [368, 6] on link "My Account" at bounding box center [346, 9] width 43 height 16
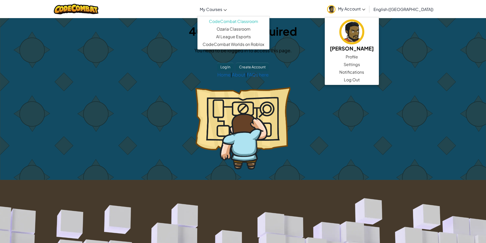
drag, startPoint x: 222, startPoint y: 8, endPoint x: 219, endPoint y: 5, distance: 4.9
click at [222, 8] on span "My Courses" at bounding box center [211, 9] width 22 height 5
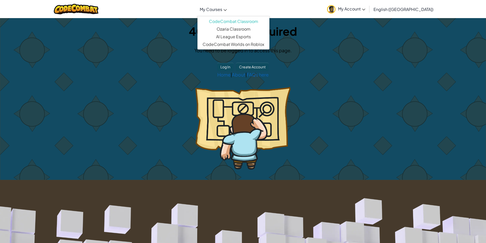
drag, startPoint x: 178, startPoint y: 2, endPoint x: 174, endPoint y: 1, distance: 4.3
click at [177, 2] on div "Toggle navigation My Courses CodeCombat Classroom Ozaria Classroom AI League Es…" at bounding box center [243, 9] width 489 height 18
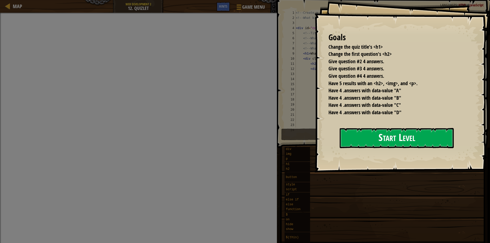
click at [340, 148] on button "Start Level" at bounding box center [397, 138] width 114 height 20
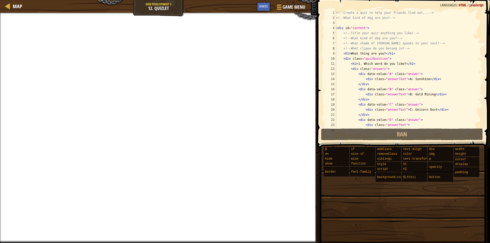
scroll to position [125, 0]
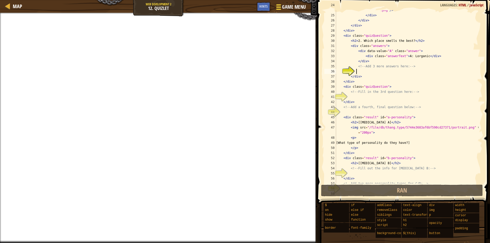
drag, startPoint x: 277, startPoint y: 3, endPoint x: 273, endPoint y: 7, distance: 6.1
click at [273, 7] on button "Game Menu" at bounding box center [290, 8] width 37 height 13
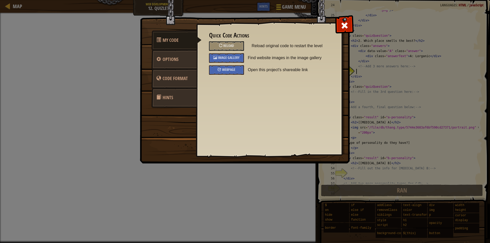
click at [268, 1] on body "Map Web Development 2 12. Quizlet Game Menu Done Hints 1 הההההההההההההההההההההה…" at bounding box center [245, 0] width 490 height 1
click at [240, 55] on div "Image Gallery" at bounding box center [226, 57] width 35 height 9
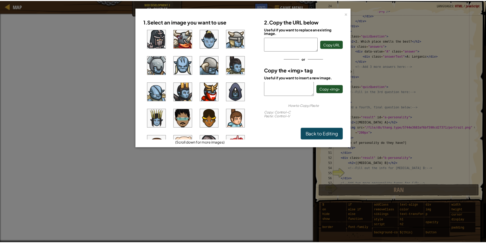
scroll to position [264, 0]
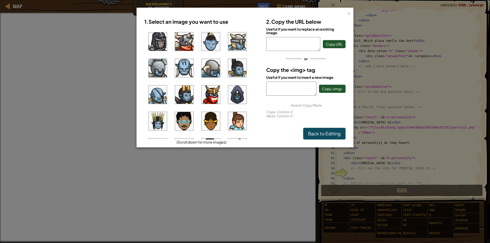
drag, startPoint x: 83, startPoint y: 70, endPoint x: 83, endPoint y: 67, distance: 3.1
click at [83, 70] on div "× 1. Select an image you want to use (Scroll down for more images) 2. Copy the …" at bounding box center [245, 121] width 490 height 243
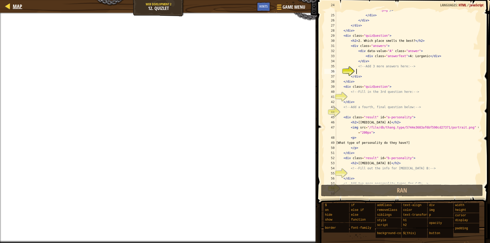
click at [19, 2] on div "Map" at bounding box center [16, 6] width 12 height 13
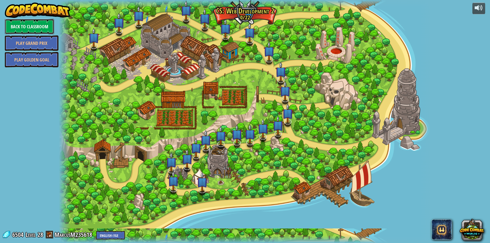
click at [24, 22] on link "Back to Classroom" at bounding box center [29, 26] width 49 height 15
